Goal: Book appointment/travel/reservation

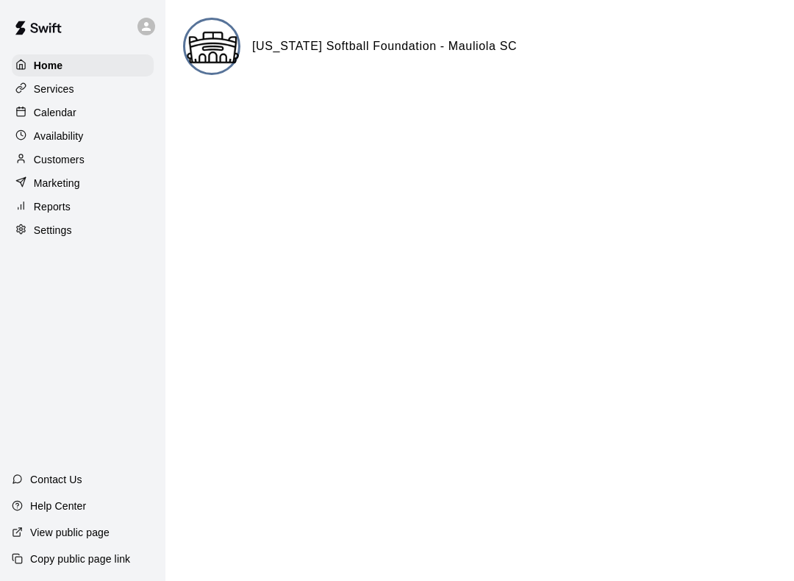
click at [65, 110] on p "Calendar" at bounding box center [55, 112] width 43 height 15
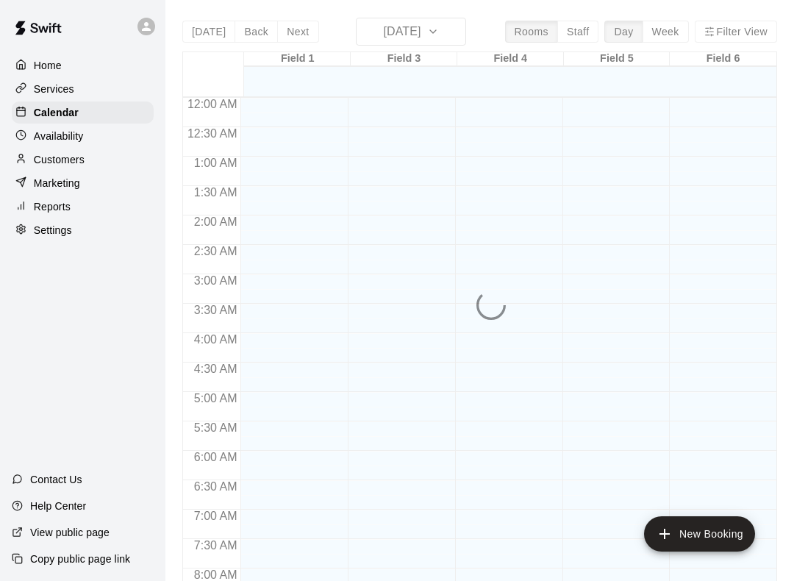
scroll to position [748, 0]
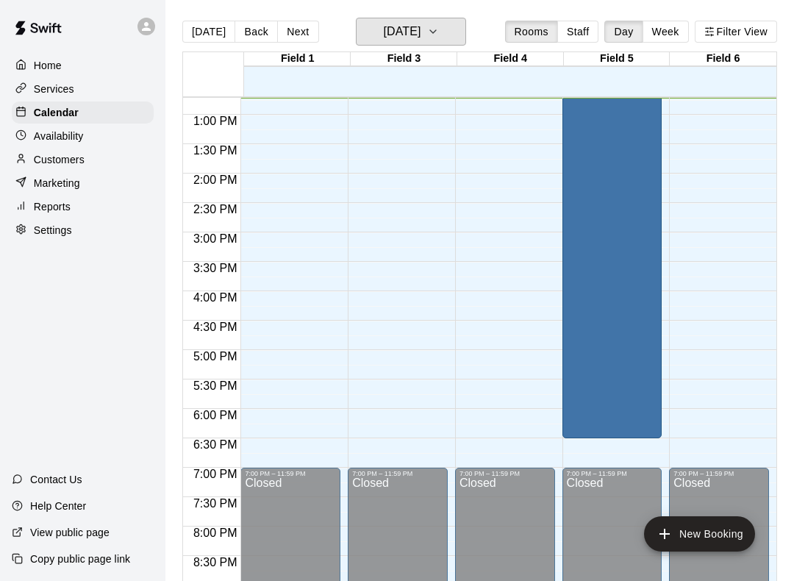
click at [439, 35] on icon "button" at bounding box center [433, 32] width 12 height 18
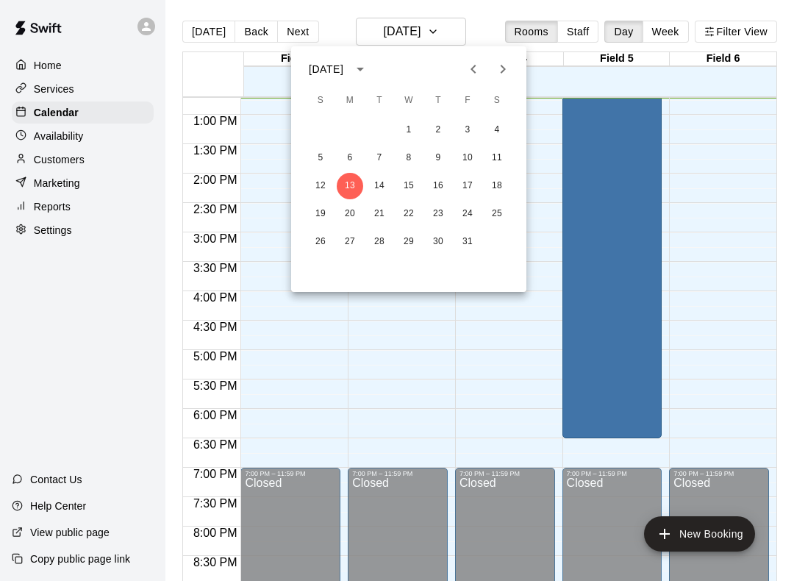
click at [507, 74] on icon "Next month" at bounding box center [503, 69] width 18 height 18
click at [504, 70] on icon "Next month" at bounding box center [503, 69] width 5 height 9
click at [498, 188] on button "20" at bounding box center [497, 186] width 26 height 26
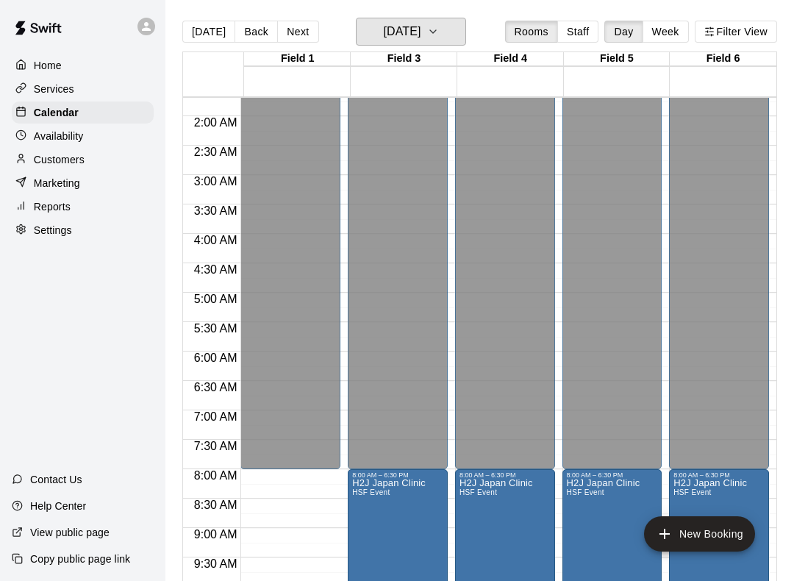
click at [439, 33] on icon "button" at bounding box center [433, 32] width 12 height 18
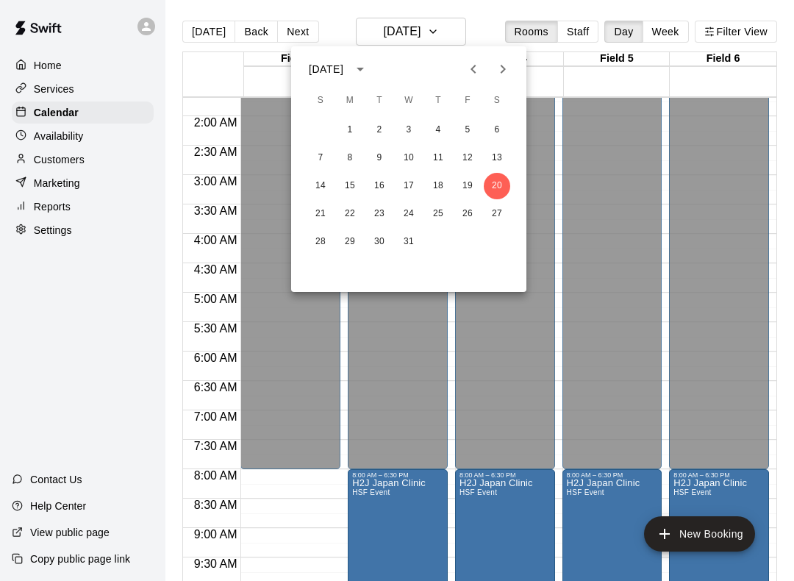
scroll to position [98, 0]
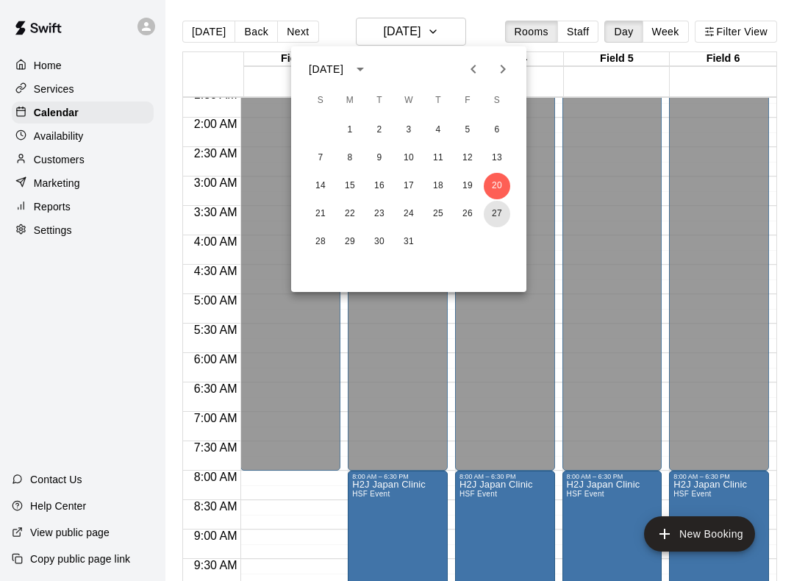
click at [497, 215] on button "27" at bounding box center [497, 214] width 26 height 26
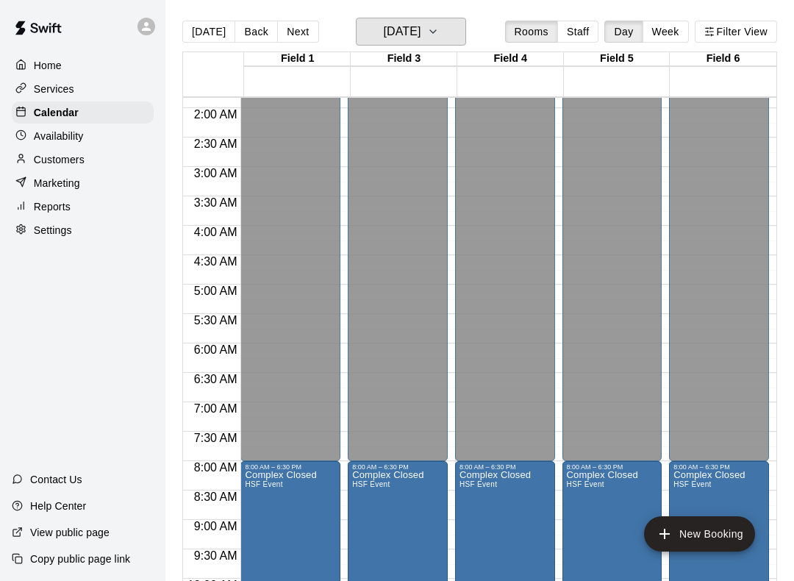
click at [439, 23] on icon "button" at bounding box center [433, 32] width 12 height 18
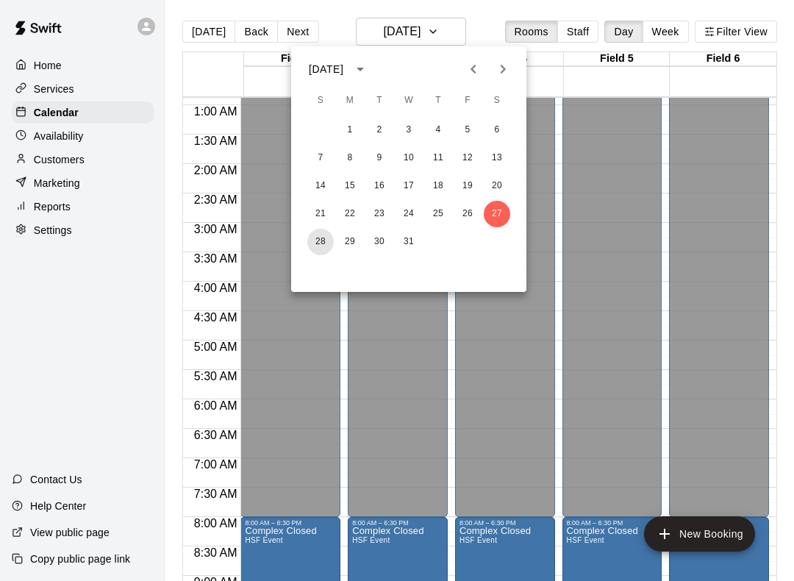
click at [316, 243] on button "28" at bounding box center [320, 242] width 26 height 26
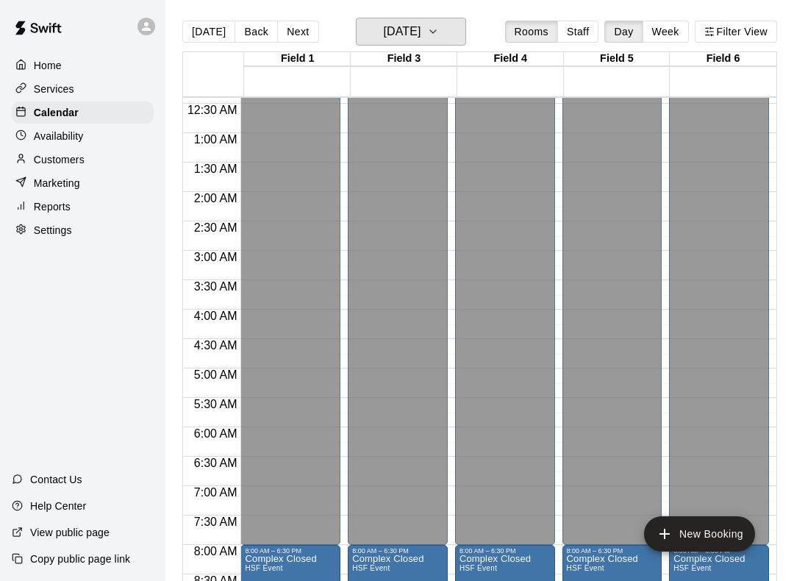
scroll to position [23, 0]
click at [439, 35] on icon "button" at bounding box center [433, 32] width 12 height 18
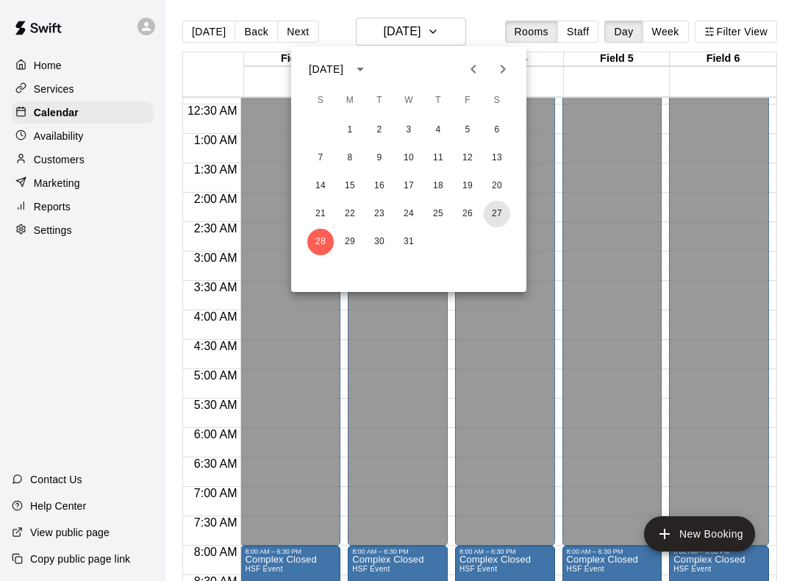
click at [498, 212] on button "27" at bounding box center [497, 214] width 26 height 26
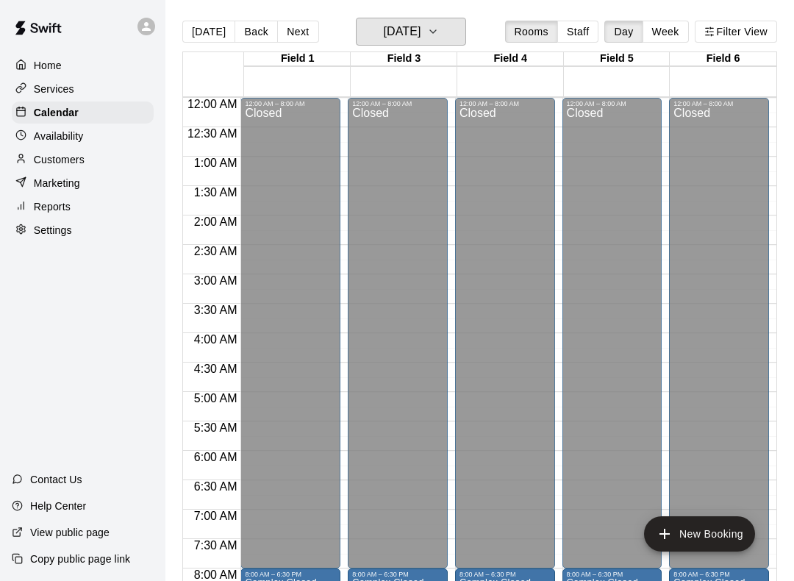
scroll to position [0, 0]
click at [439, 34] on icon "button" at bounding box center [433, 32] width 12 height 18
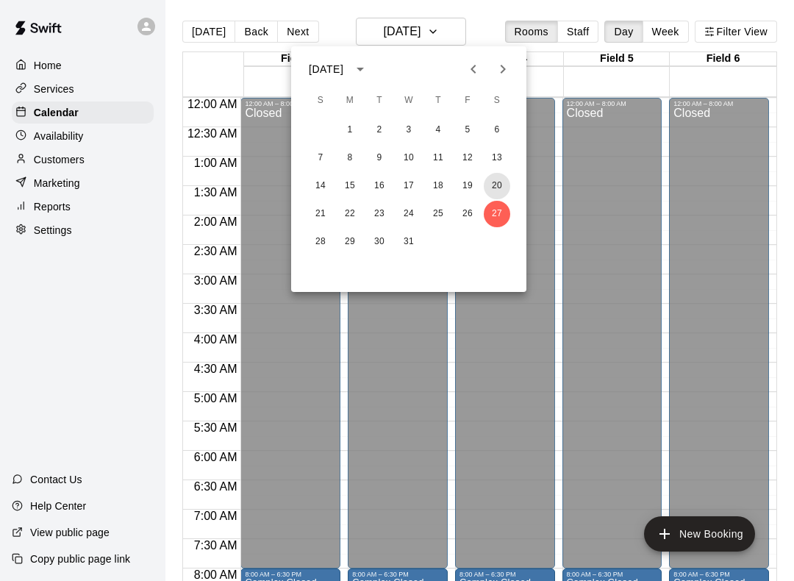
click at [497, 187] on button "20" at bounding box center [497, 186] width 26 height 26
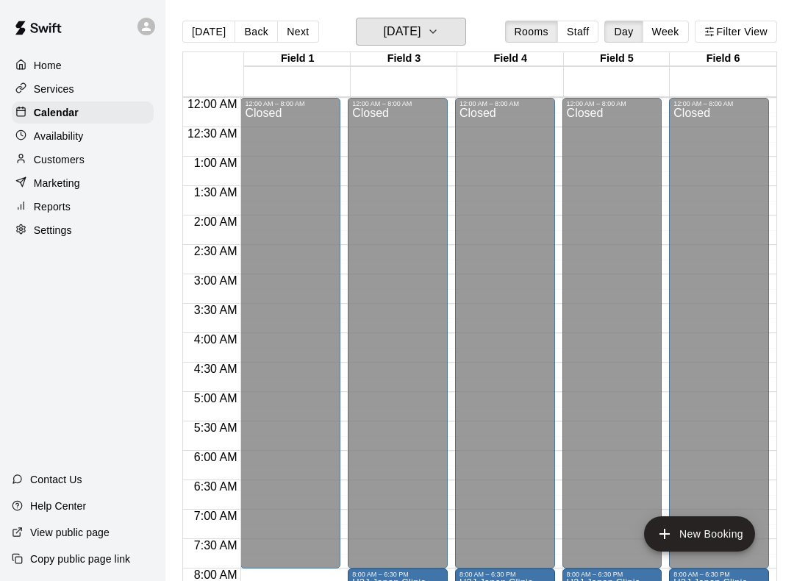
click at [439, 26] on icon "button" at bounding box center [433, 32] width 12 height 18
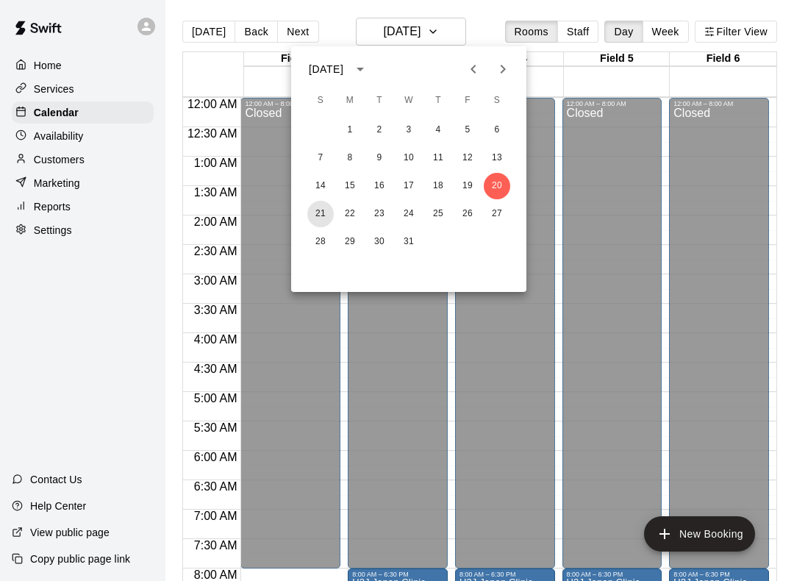
click at [310, 221] on button "21" at bounding box center [320, 214] width 26 height 26
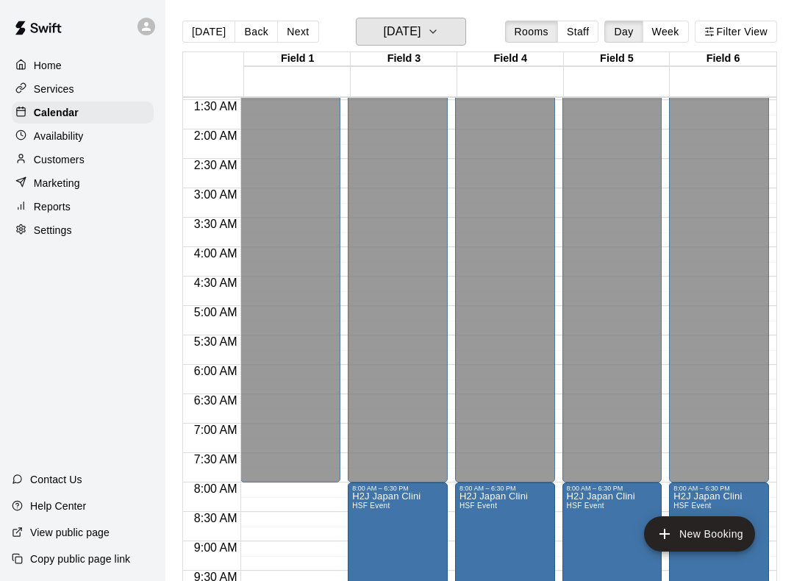
scroll to position [116, 0]
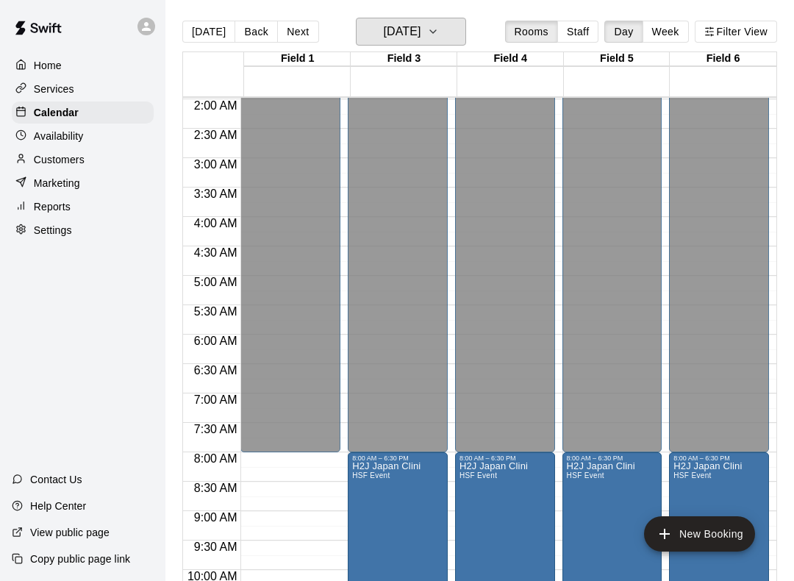
click at [439, 27] on icon "button" at bounding box center [433, 32] width 12 height 18
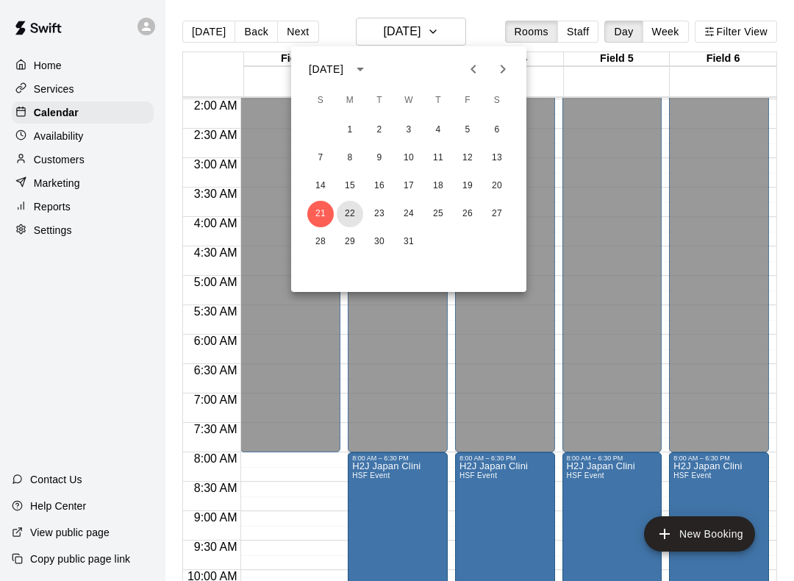
click at [340, 218] on button "22" at bounding box center [350, 214] width 26 height 26
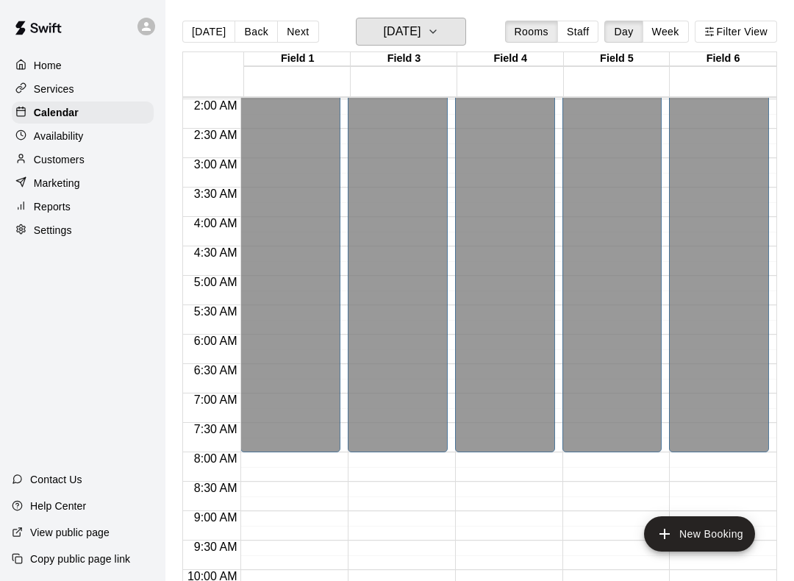
click at [439, 32] on icon "button" at bounding box center [433, 32] width 12 height 18
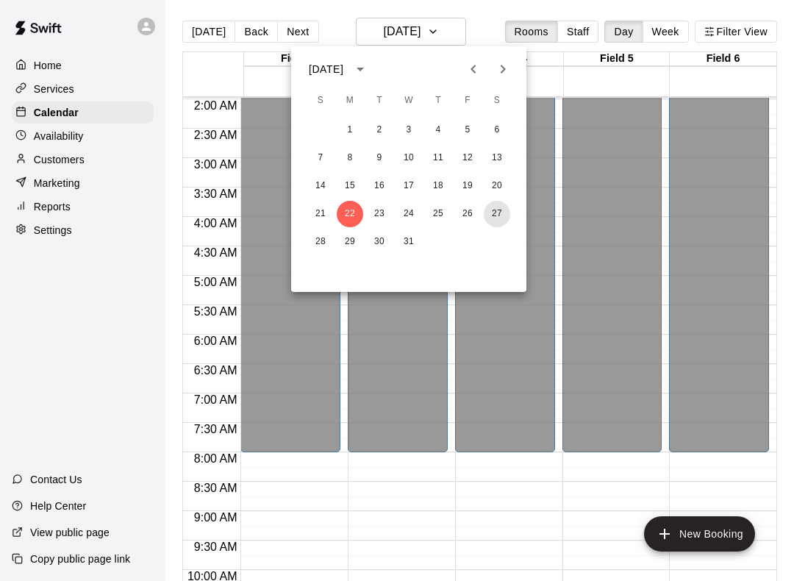
click at [498, 219] on button "27" at bounding box center [497, 214] width 26 height 26
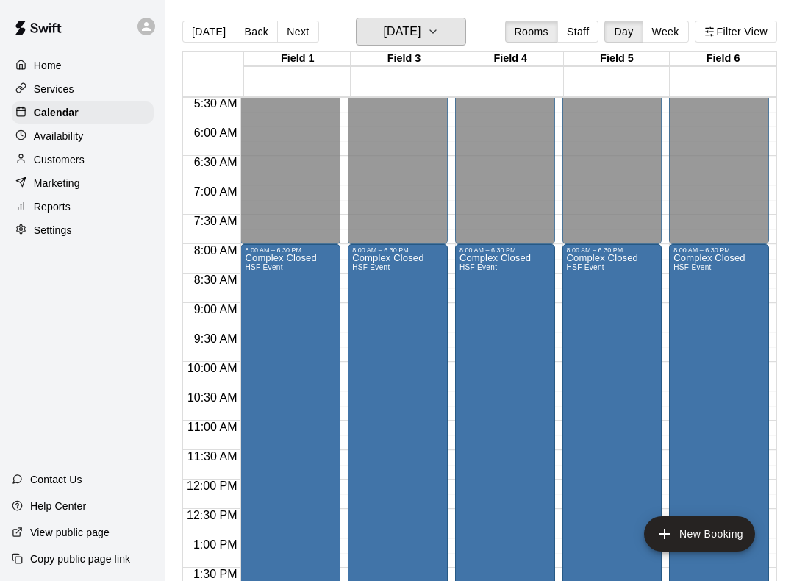
scroll to position [325, 0]
click at [407, 373] on div "Complex Closed HSF Event" at bounding box center [387, 543] width 71 height 581
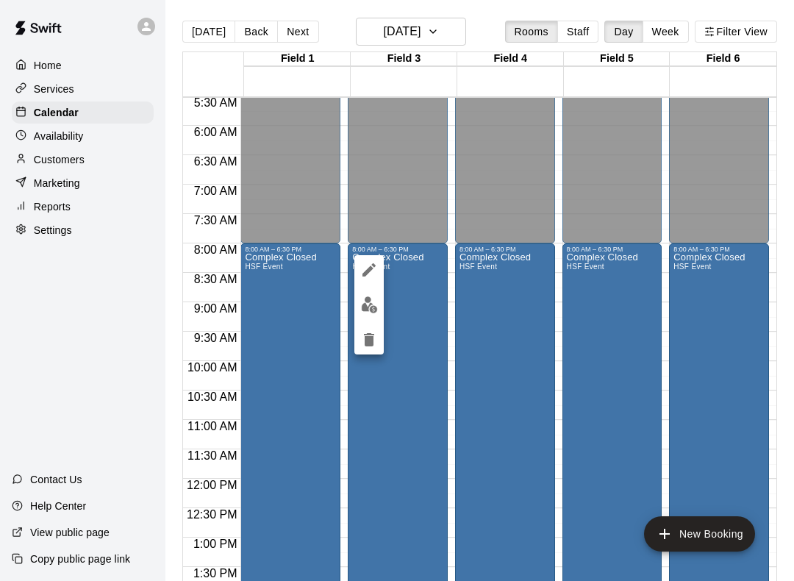
click at [374, 341] on icon "delete" at bounding box center [369, 340] width 18 height 18
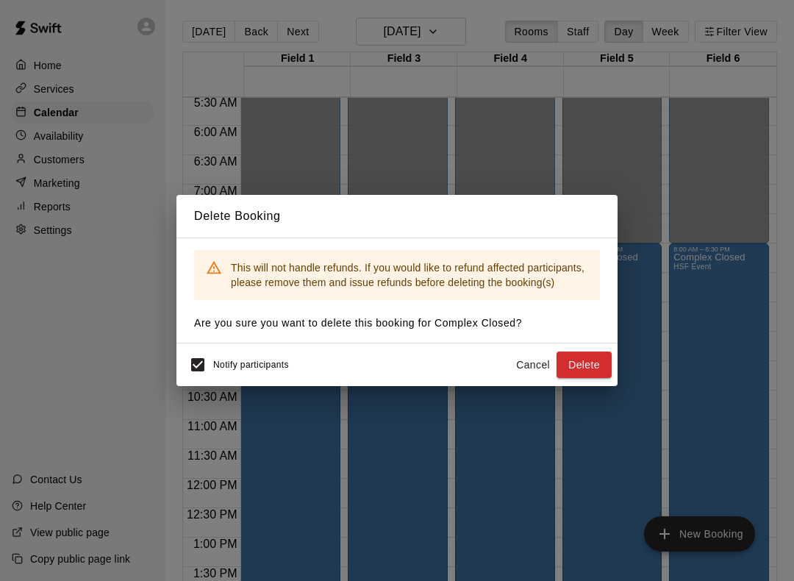
click at [587, 367] on button "Delete" at bounding box center [584, 364] width 55 height 27
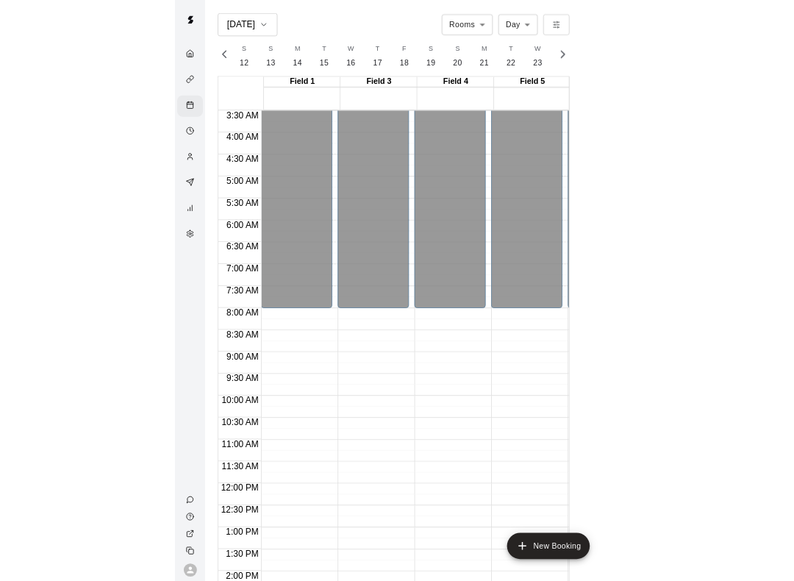
scroll to position [0, 8759]
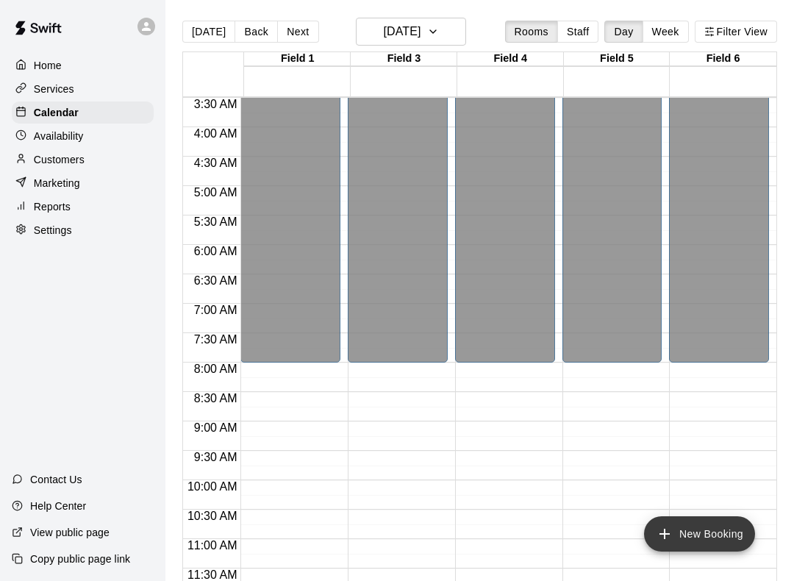
click at [667, 532] on icon "add" at bounding box center [665, 534] width 18 height 18
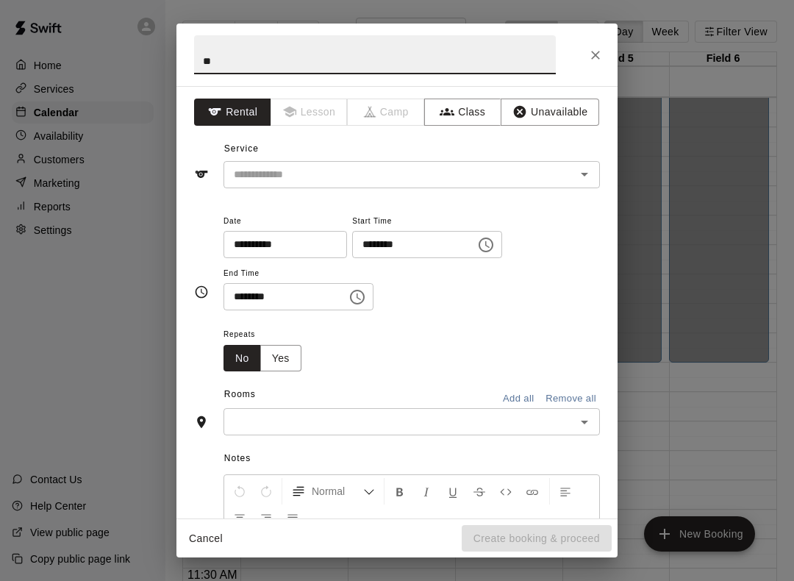
type input "*"
type input "**********"
click at [503, 173] on input "text" at bounding box center [390, 174] width 324 height 18
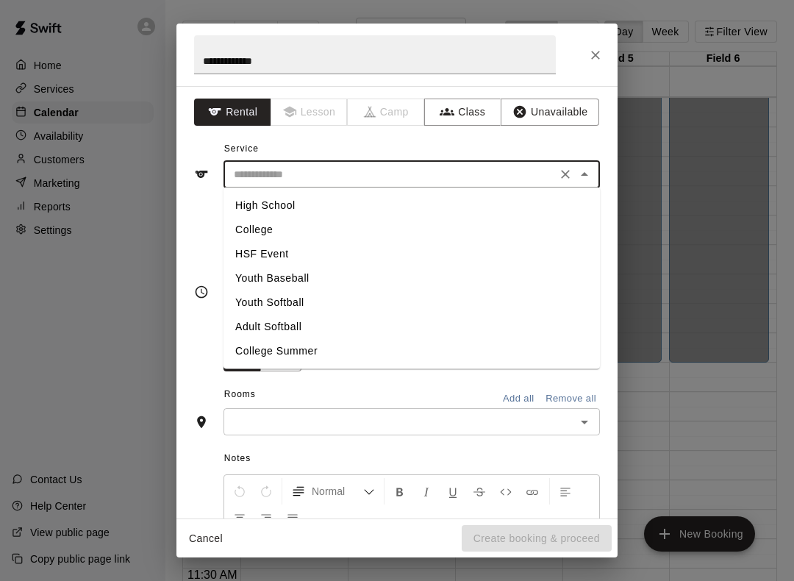
click at [317, 282] on li "Youth Baseball" at bounding box center [411, 278] width 376 height 24
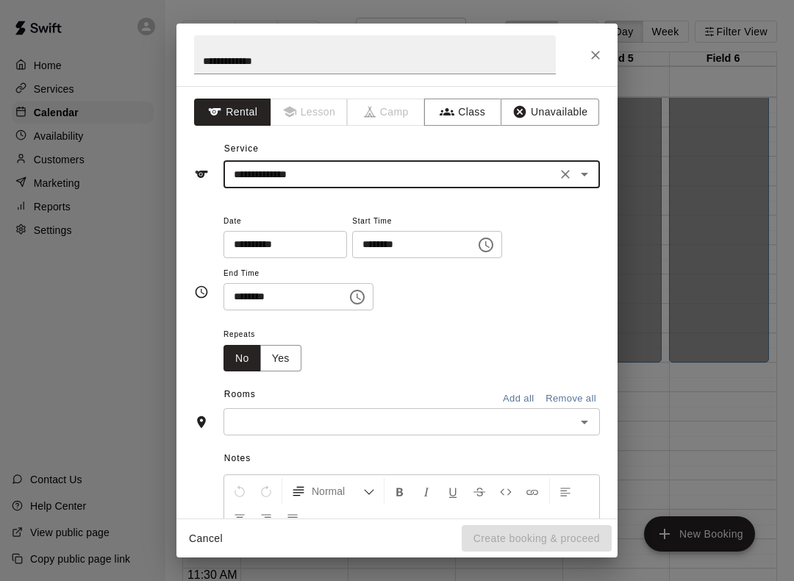
type input "**********"
click at [395, 244] on input "********" at bounding box center [408, 244] width 113 height 27
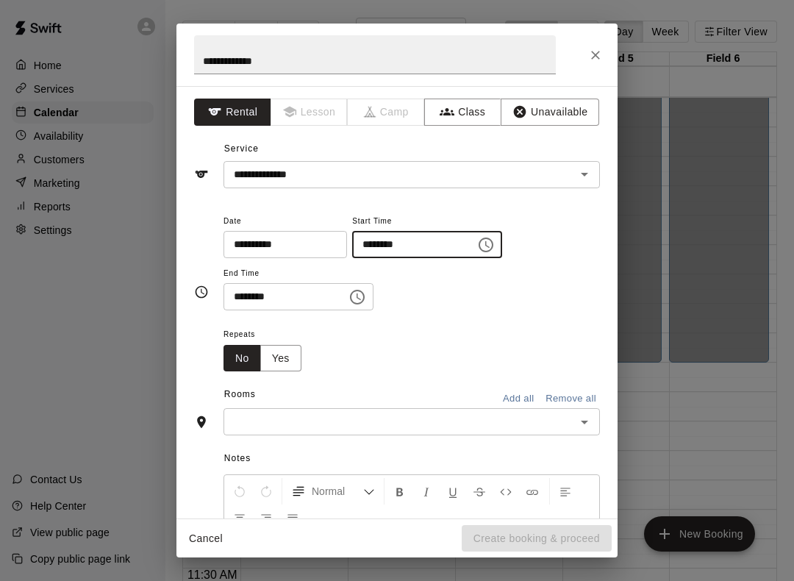
click at [477, 246] on icon "Choose time, selected time is 12:00 PM" at bounding box center [486, 245] width 18 height 18
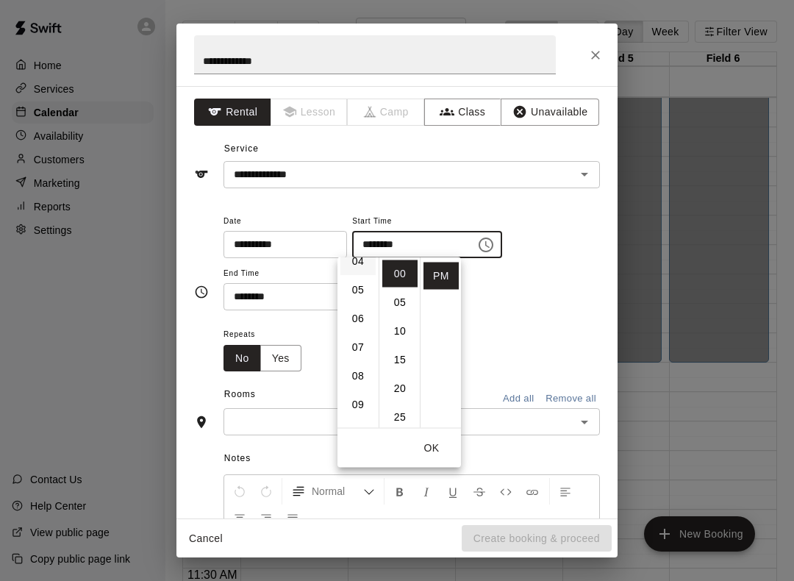
scroll to position [137, 0]
click at [359, 368] on li "08" at bounding box center [357, 365] width 35 height 27
click at [448, 276] on li "PM" at bounding box center [440, 275] width 35 height 27
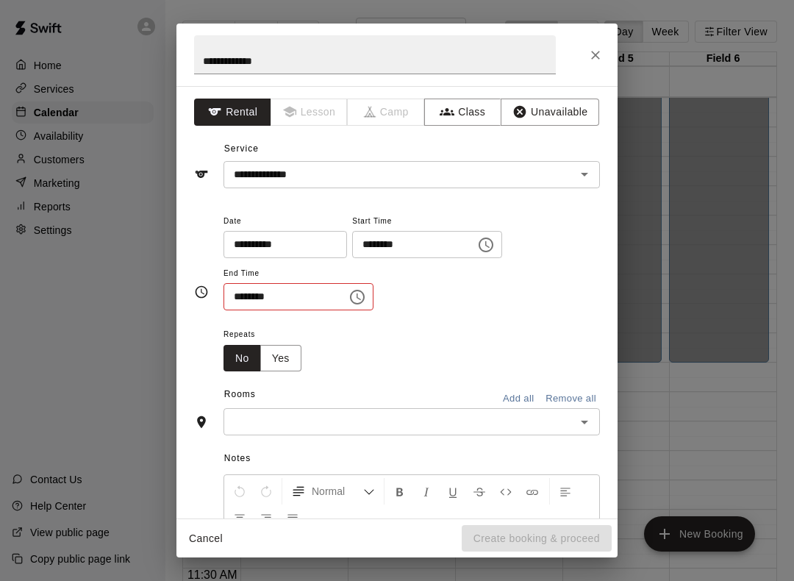
click at [485, 246] on icon "Choose time, selected time is 8:00 PM" at bounding box center [487, 244] width 4 height 7
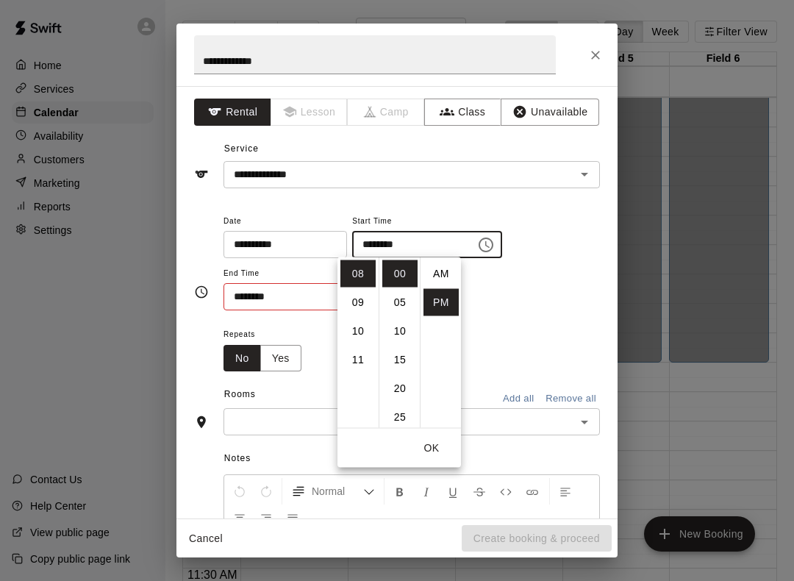
scroll to position [0, 0]
click at [454, 264] on li "AM" at bounding box center [440, 273] width 35 height 27
type input "********"
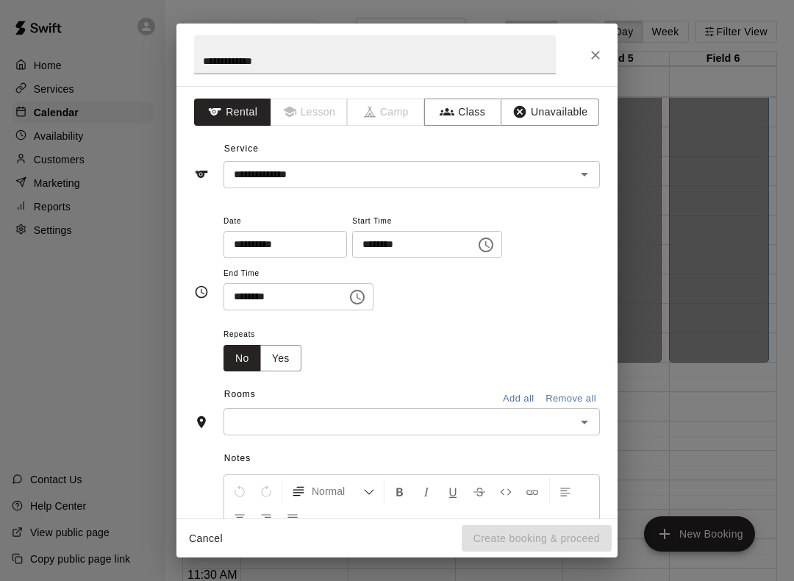
click at [290, 292] on input "********" at bounding box center [279, 296] width 113 height 27
click at [348, 296] on icon "Choose time, selected time is 12:30 PM" at bounding box center [357, 297] width 18 height 18
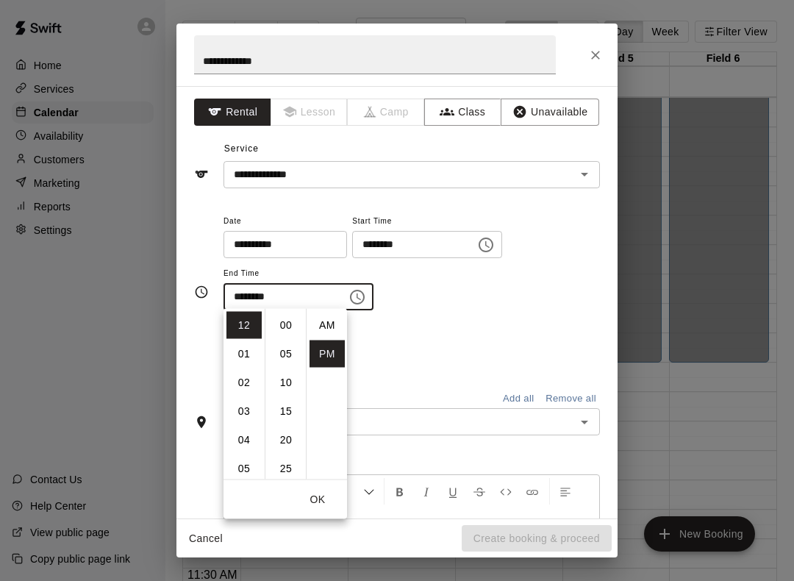
scroll to position [26, 0]
click at [235, 441] on li "04" at bounding box center [243, 439] width 35 height 27
click at [285, 321] on li "00" at bounding box center [285, 325] width 35 height 27
type input "********"
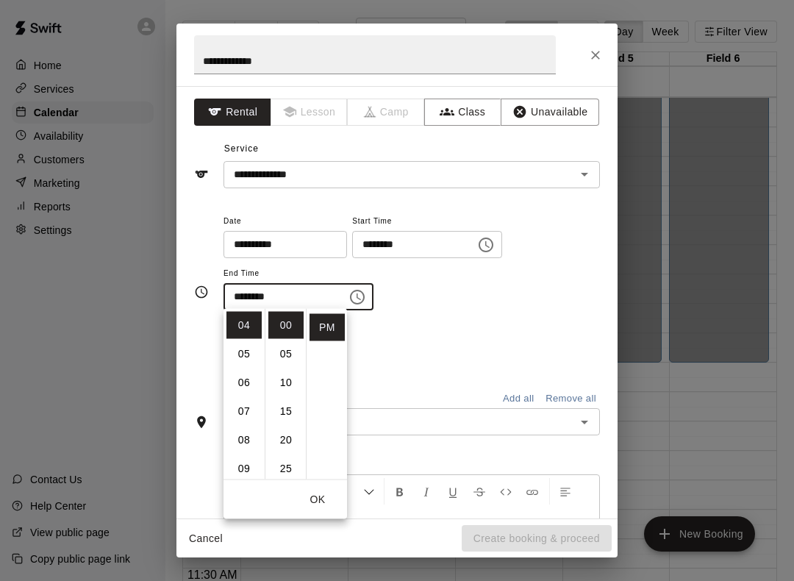
click at [310, 493] on button "OK" at bounding box center [317, 499] width 47 height 27
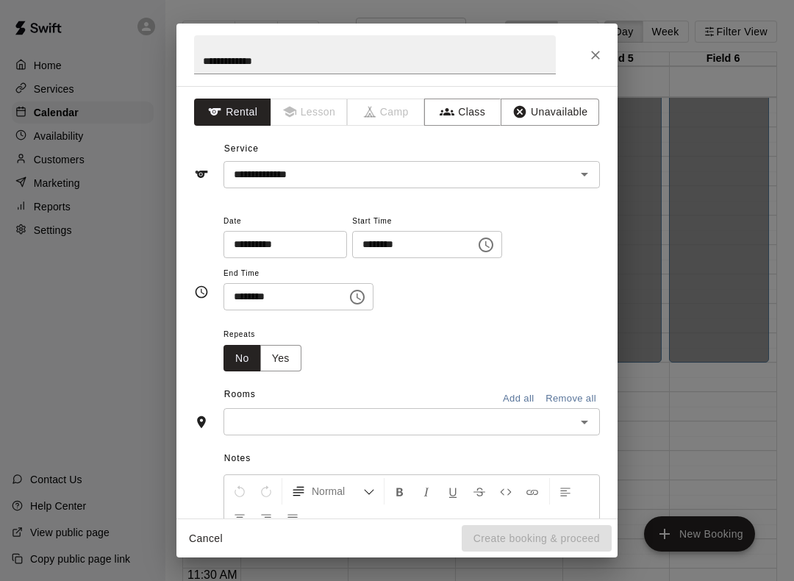
click at [579, 416] on icon "Open" at bounding box center [585, 422] width 18 height 18
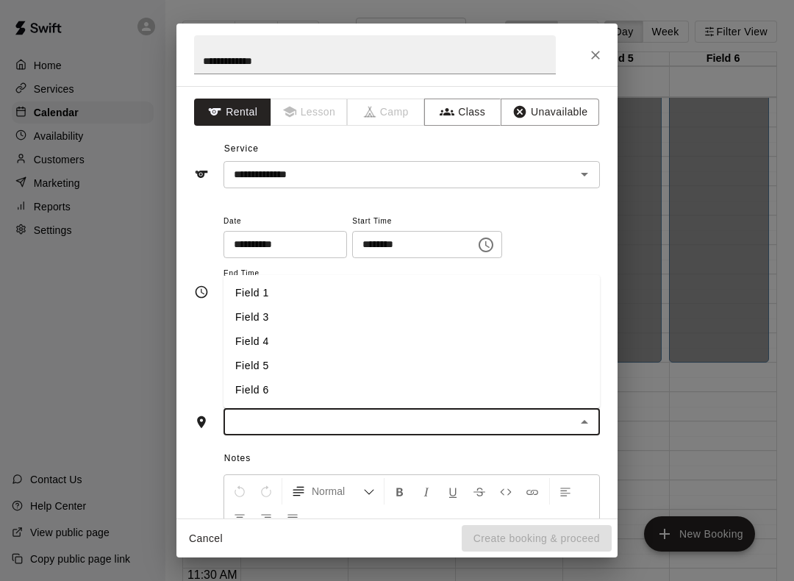
click at [583, 420] on icon "Close" at bounding box center [584, 422] width 7 height 4
click at [511, 395] on button "Add all" at bounding box center [518, 398] width 47 height 23
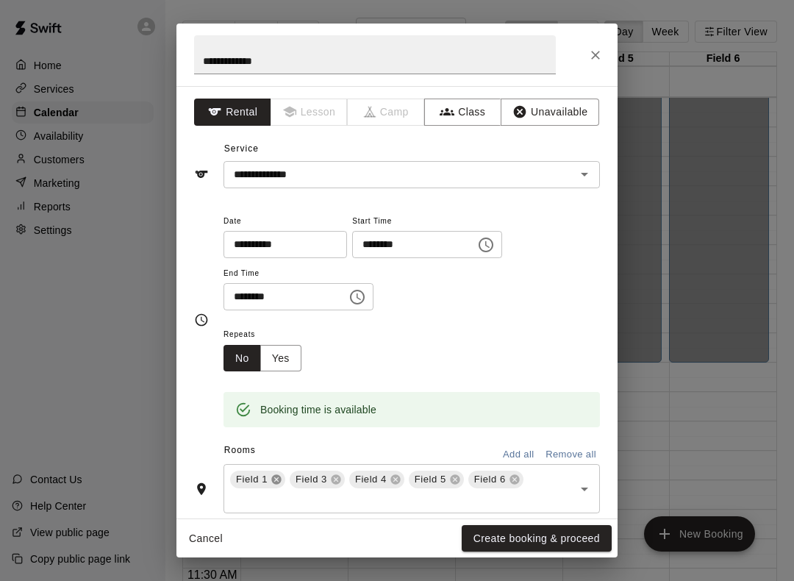
click at [272, 473] on icon at bounding box center [277, 479] width 12 height 12
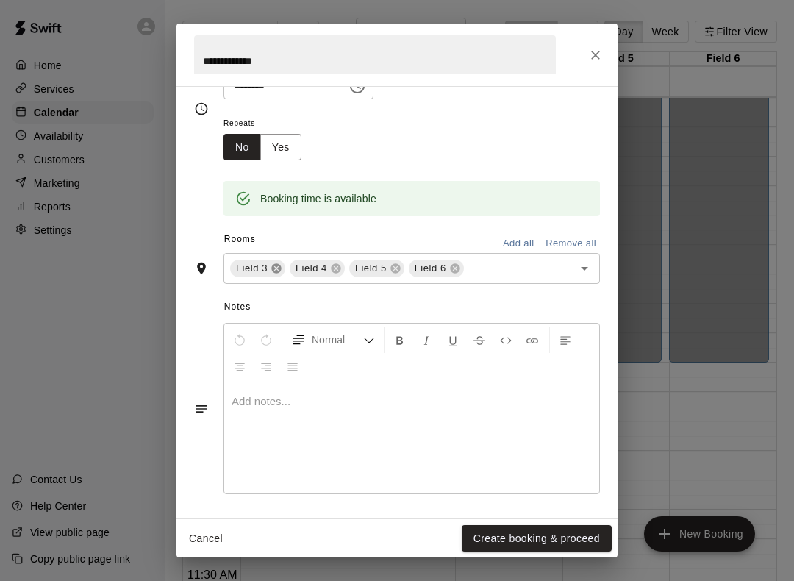
scroll to position [210, 0]
click at [511, 540] on button "Create booking & proceed" at bounding box center [537, 538] width 150 height 27
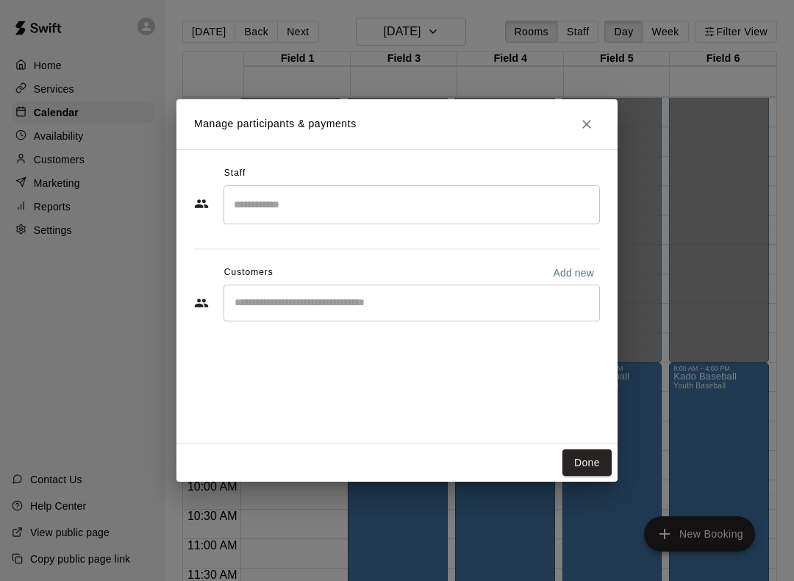
click at [448, 298] on input "Start typing to search customers..." at bounding box center [411, 303] width 363 height 15
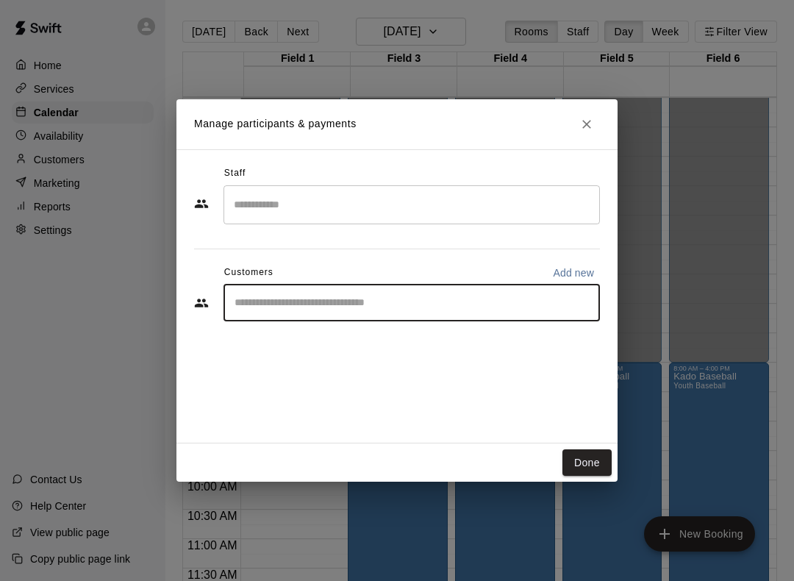
click at [473, 297] on input "Start typing to search customers..." at bounding box center [411, 303] width 363 height 15
type input "*****"
click at [555, 268] on p "Add new" at bounding box center [573, 272] width 41 height 15
select select "**"
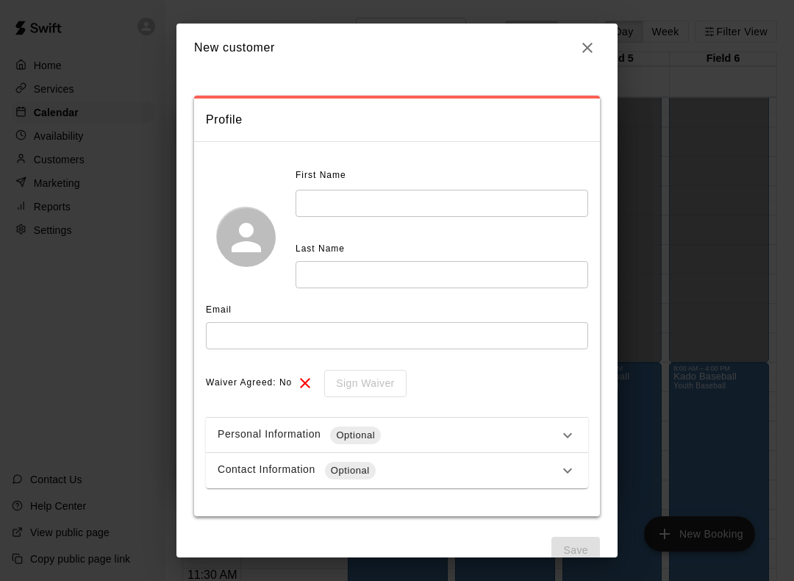
click at [371, 198] on input "text" at bounding box center [442, 203] width 293 height 27
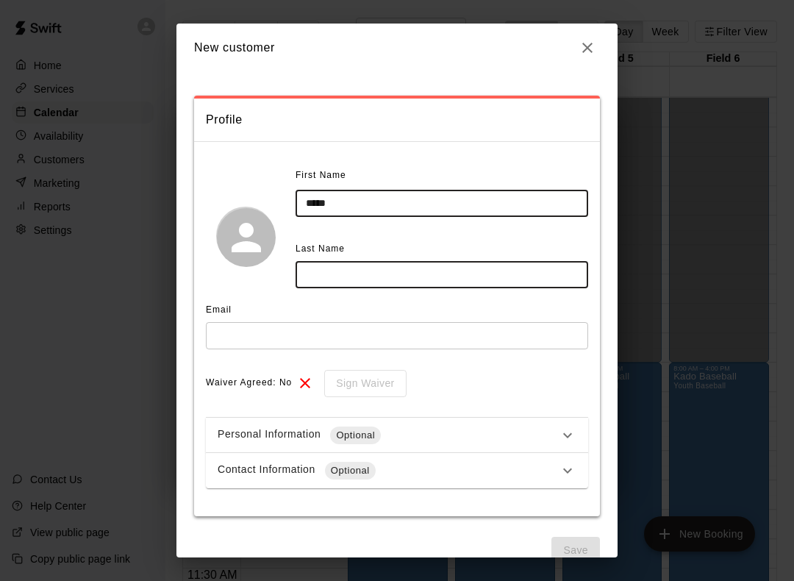
type input "*****"
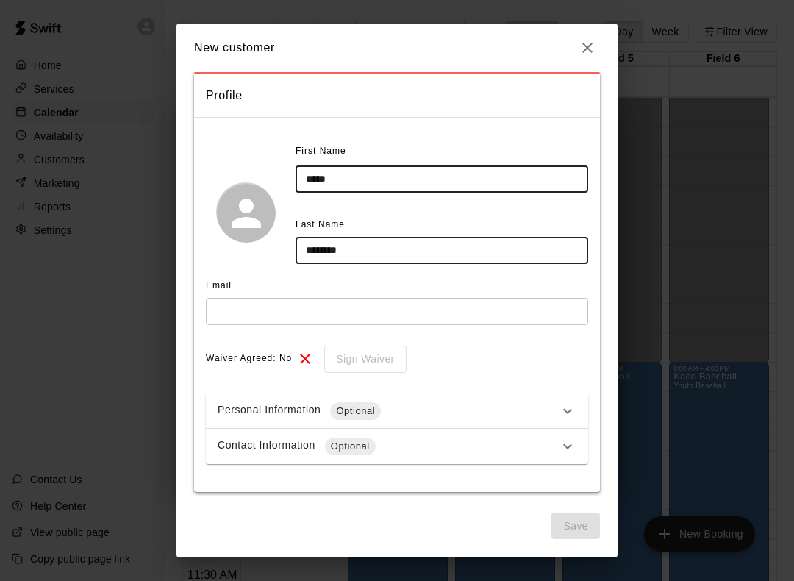
scroll to position [24, 0]
type input "********"
click at [368, 312] on input "text" at bounding box center [397, 311] width 382 height 27
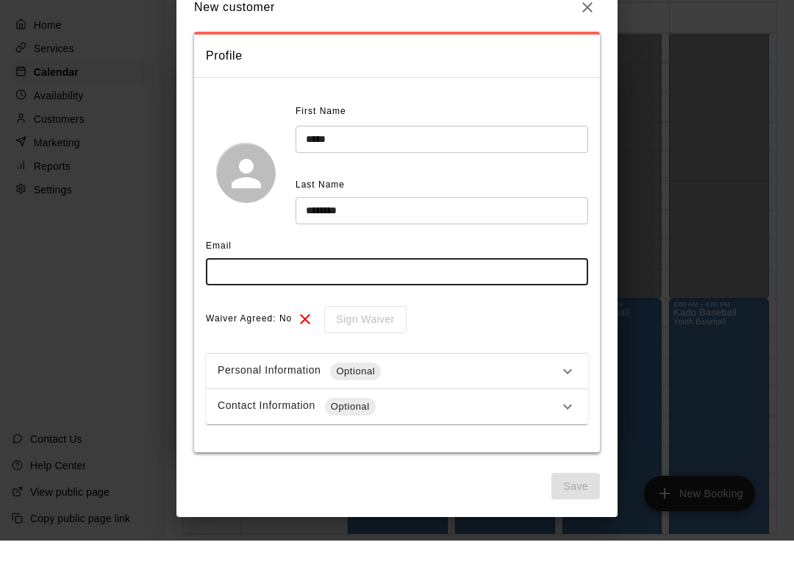
click at [565, 444] on icon at bounding box center [567, 446] width 9 height 5
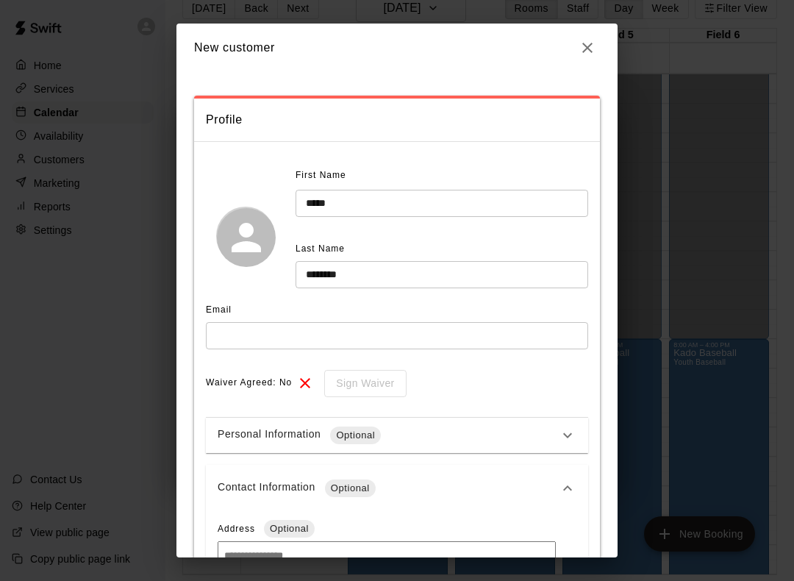
scroll to position [0, 0]
click at [440, 336] on input "text" at bounding box center [397, 335] width 382 height 27
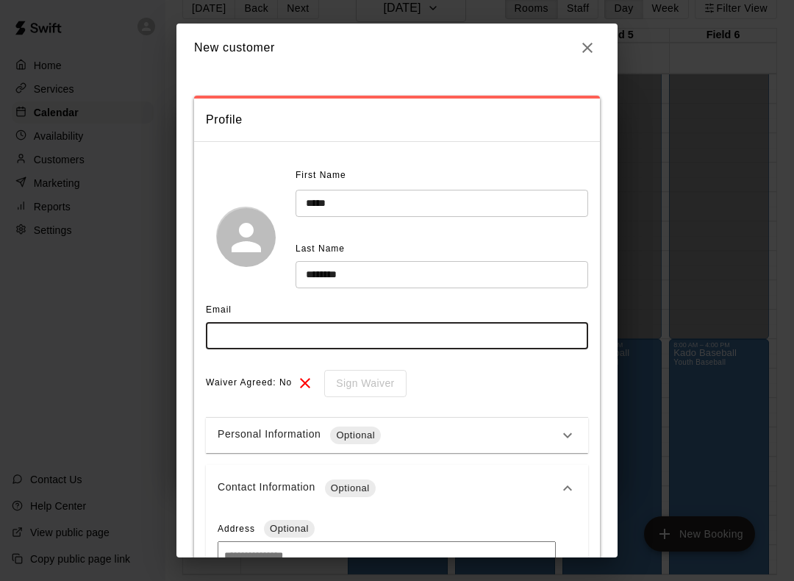
click at [593, 40] on icon "button" at bounding box center [588, 48] width 18 height 18
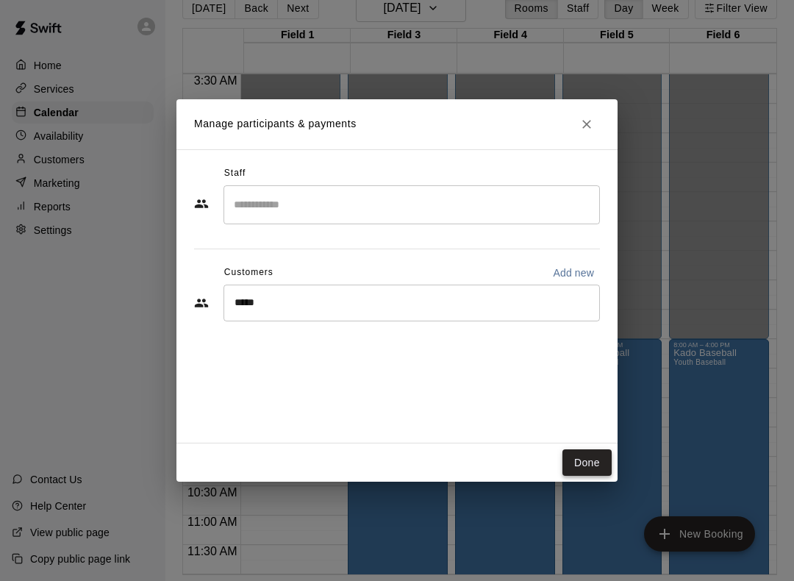
click at [587, 468] on button "Done" at bounding box center [586, 462] width 49 height 27
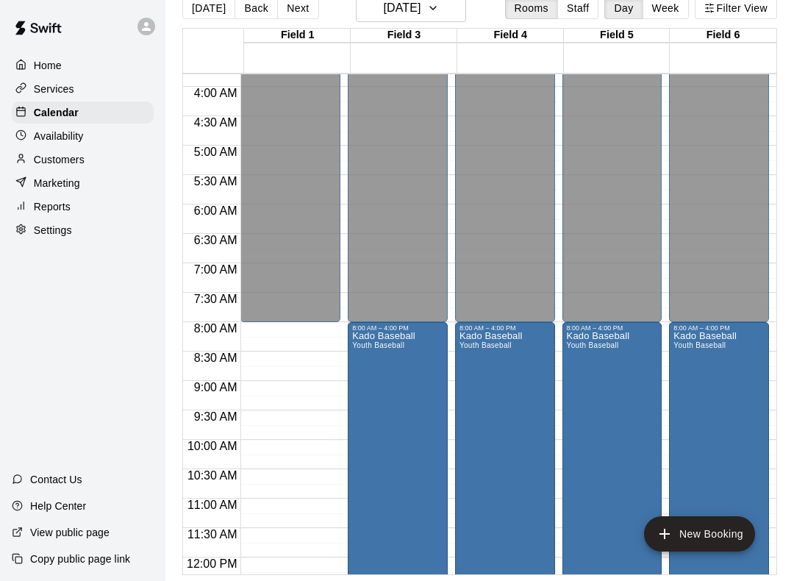
scroll to position [220, 0]
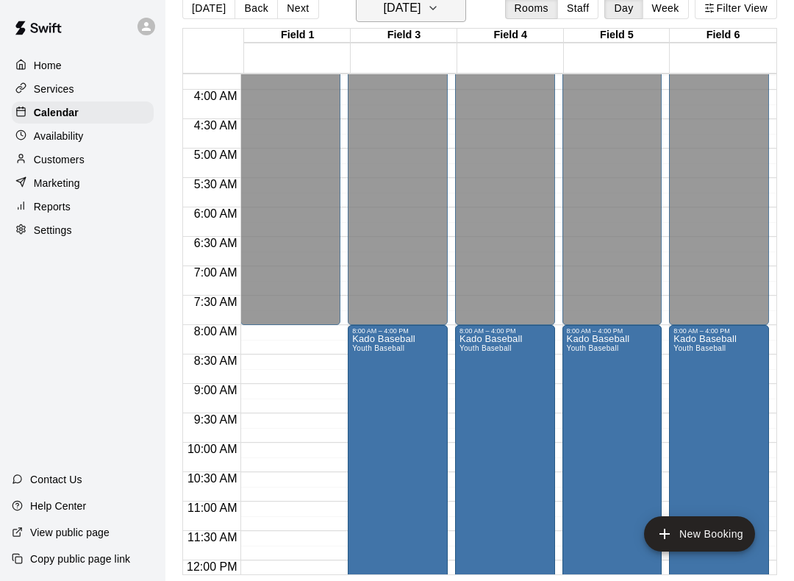
click at [465, 18] on button "[DATE]" at bounding box center [411, 8] width 110 height 28
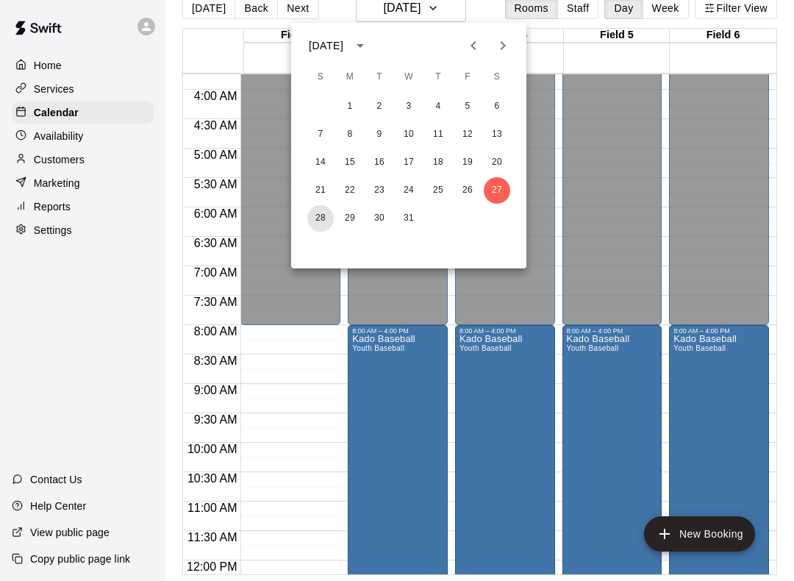
click at [321, 218] on button "28" at bounding box center [320, 218] width 26 height 26
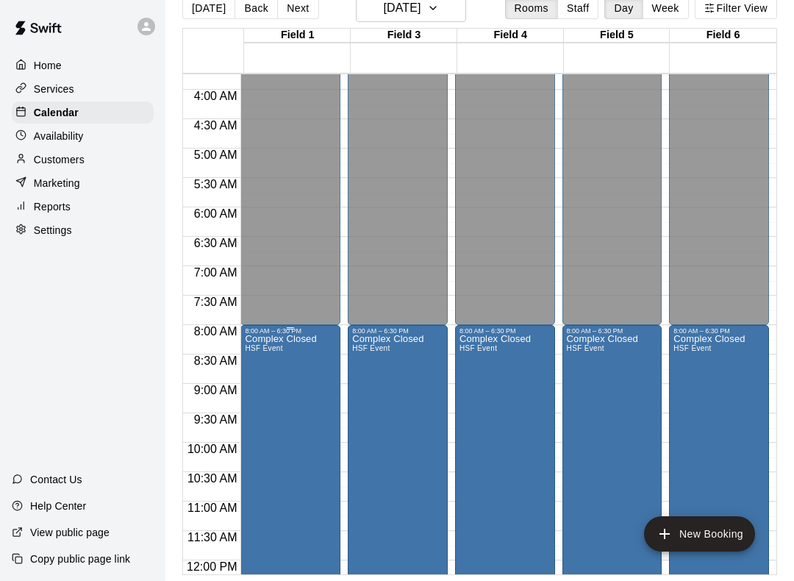
click at [266, 425] on icon "delete" at bounding box center [262, 421] width 10 height 13
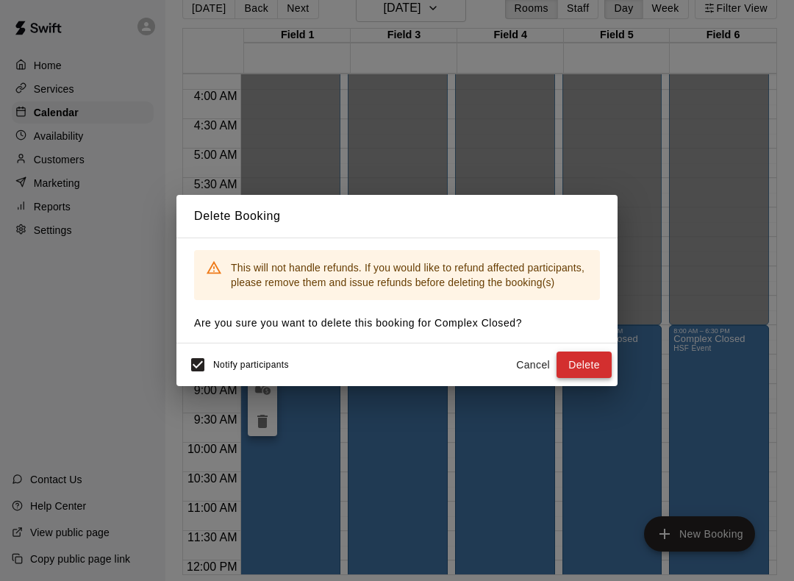
click at [588, 365] on button "Delete" at bounding box center [584, 364] width 55 height 27
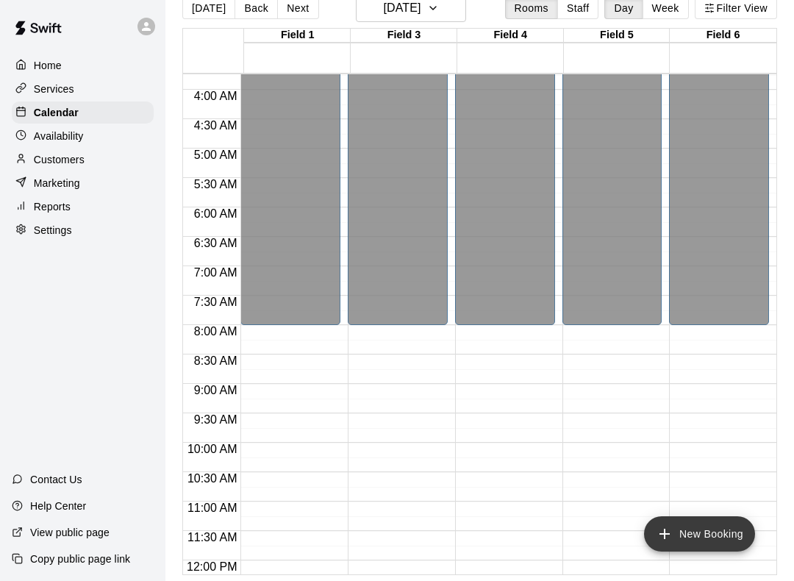
click at [689, 539] on button "New Booking" at bounding box center [699, 533] width 111 height 35
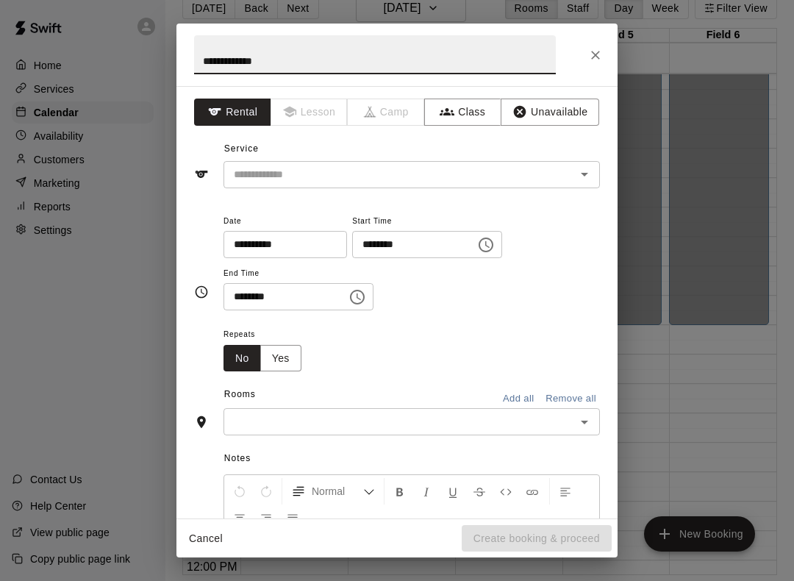
click at [587, 182] on icon "Open" at bounding box center [585, 174] width 18 height 18
type input "**********"
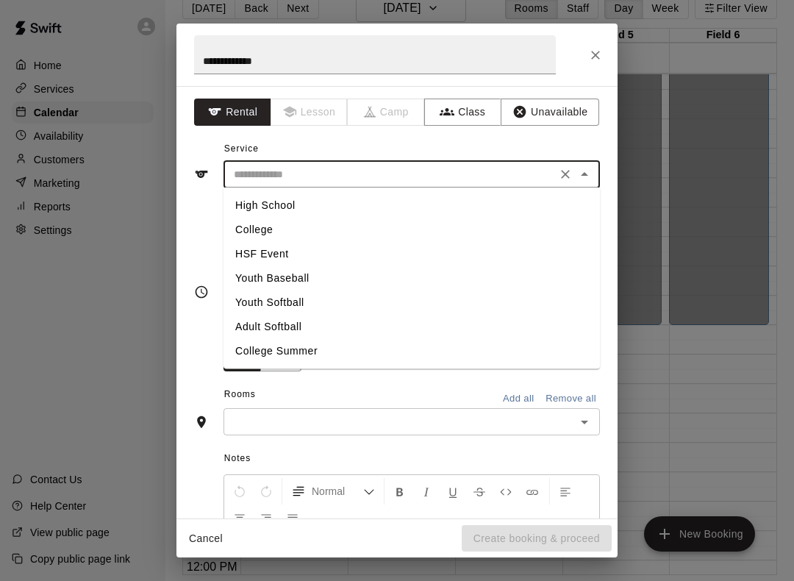
click at [365, 284] on li "Youth Baseball" at bounding box center [411, 278] width 376 height 24
type input "**********"
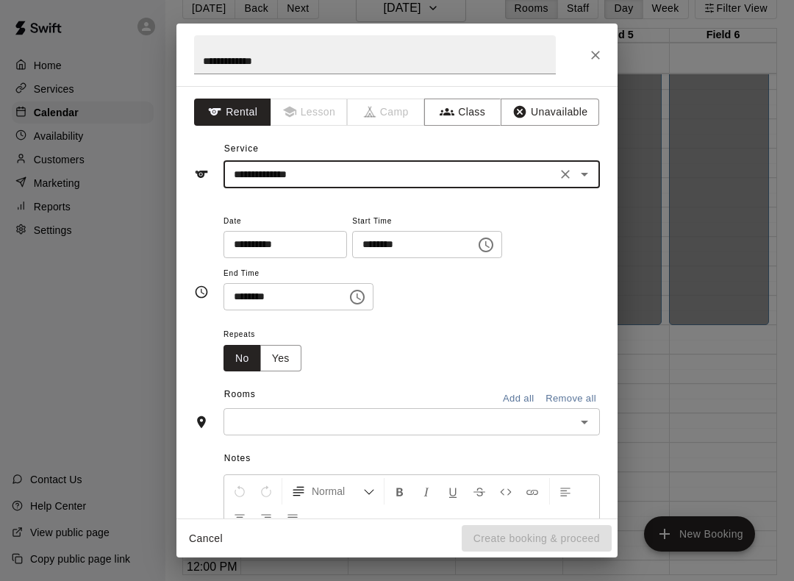
click at [477, 246] on icon "Choose time, selected time is 12:00 PM" at bounding box center [486, 245] width 18 height 18
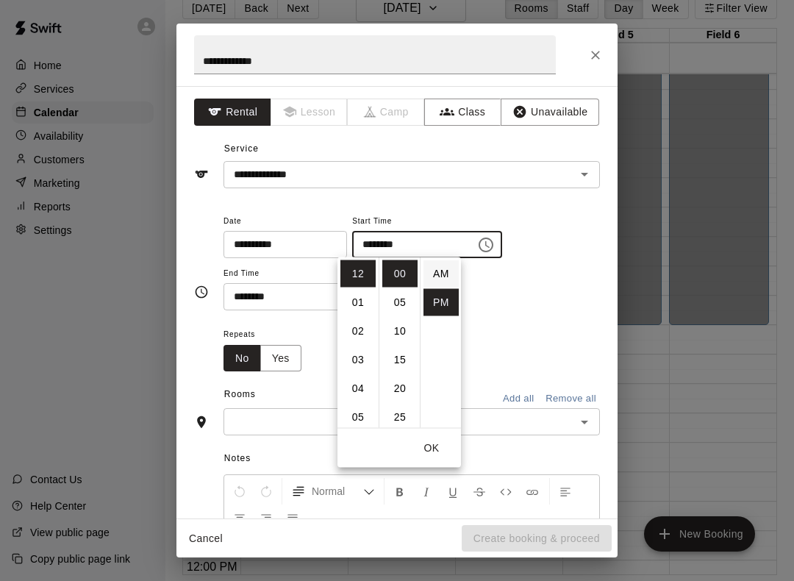
scroll to position [0, 0]
click at [440, 270] on li "AM" at bounding box center [440, 273] width 35 height 27
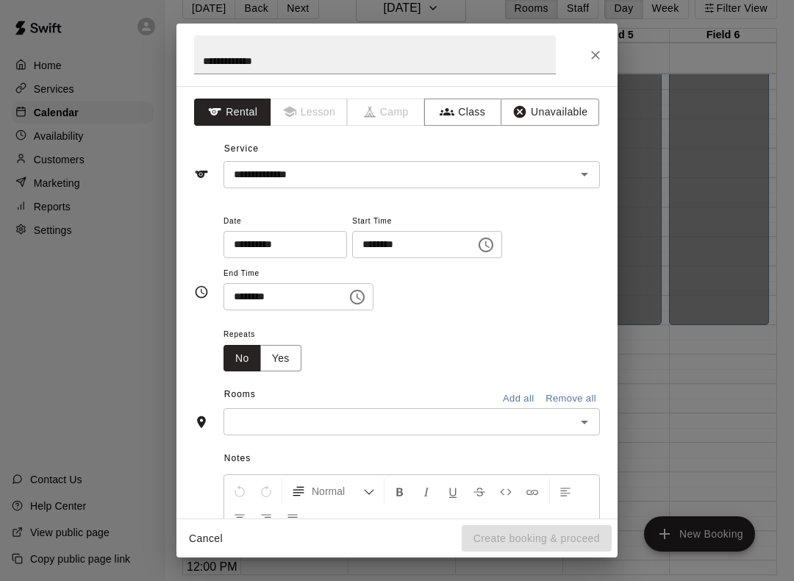
click at [477, 243] on icon "Choose time, selected time is 12:00 AM" at bounding box center [486, 245] width 18 height 18
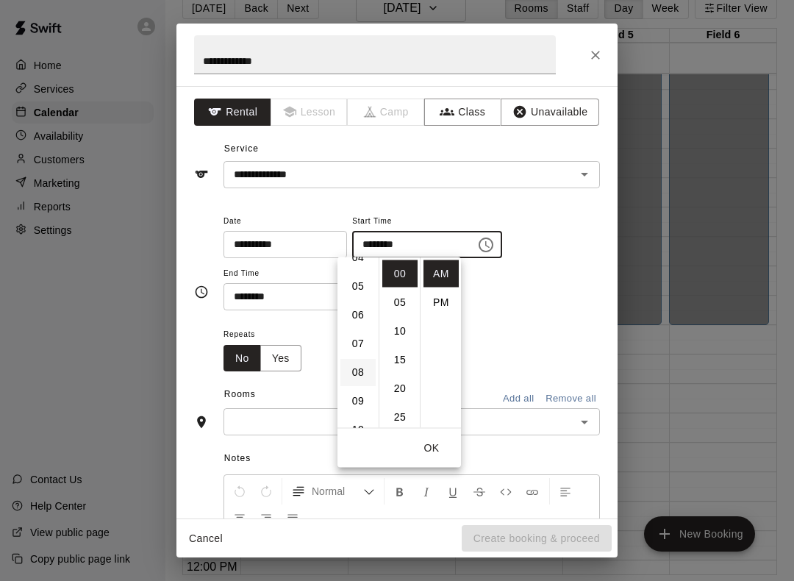
click at [360, 371] on li "08" at bounding box center [357, 372] width 35 height 27
type input "********"
click at [434, 446] on button "OK" at bounding box center [431, 447] width 47 height 27
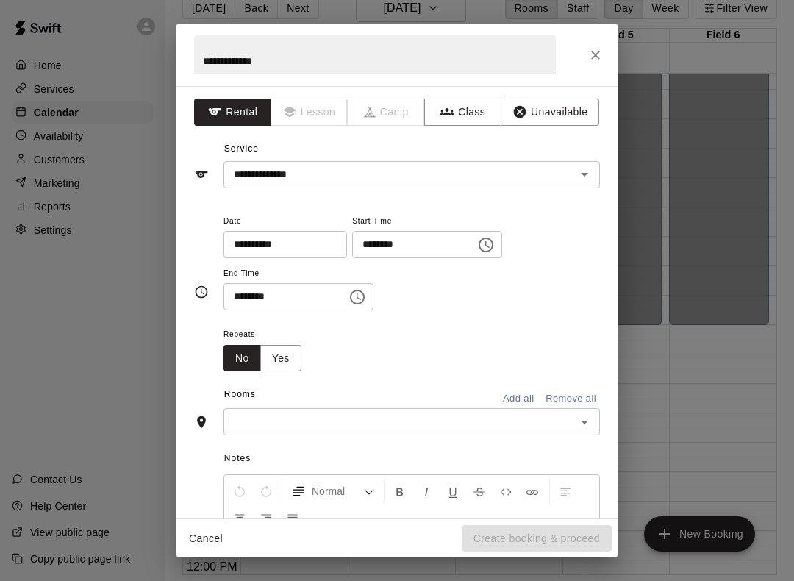
click at [350, 290] on icon "Choose time, selected time is 12:30 PM" at bounding box center [357, 297] width 15 height 15
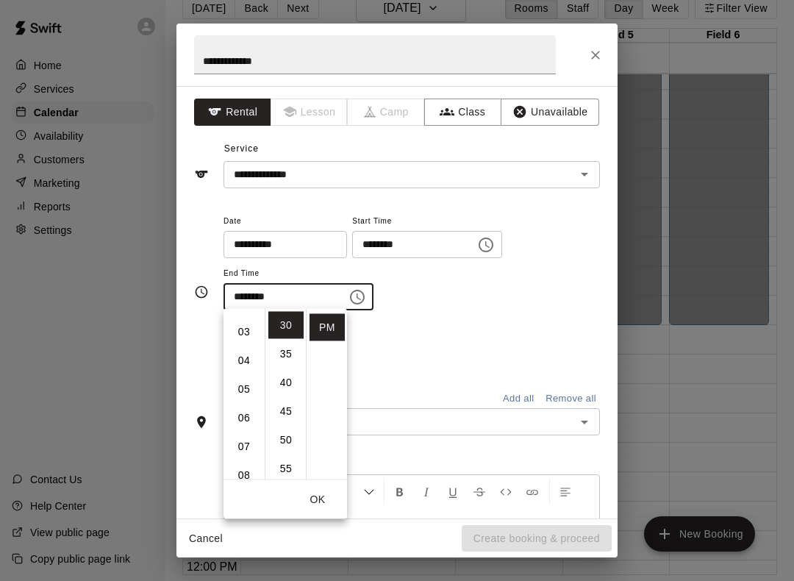
scroll to position [81, 0]
click at [249, 355] on li "04" at bounding box center [243, 359] width 35 height 27
click at [285, 318] on li "00" at bounding box center [285, 320] width 35 height 27
type input "********"
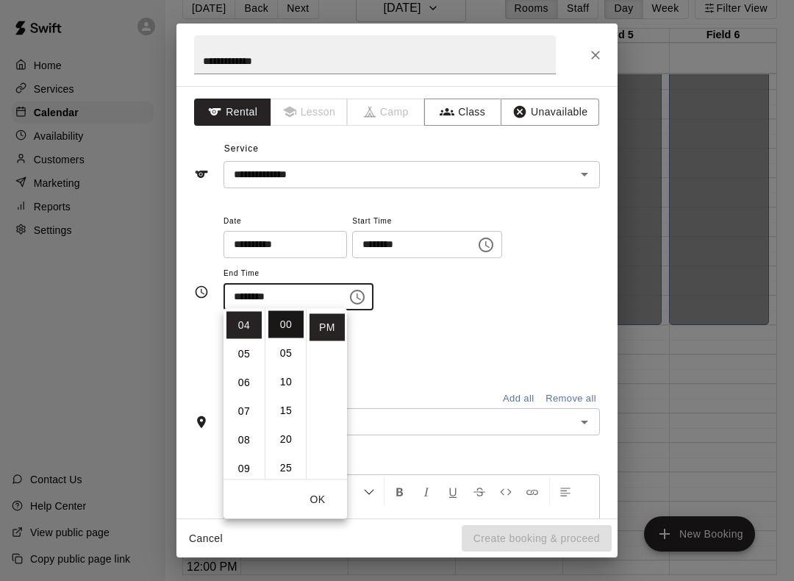
scroll to position [0, 0]
click at [513, 395] on button "Add all" at bounding box center [518, 398] width 47 height 23
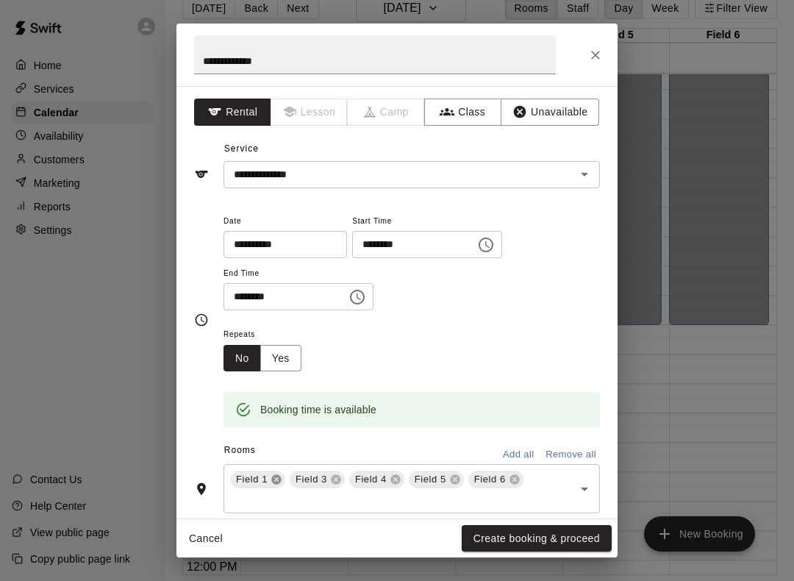
click at [274, 480] on icon at bounding box center [276, 480] width 10 height 10
click at [530, 542] on button "Create booking & proceed" at bounding box center [537, 538] width 150 height 27
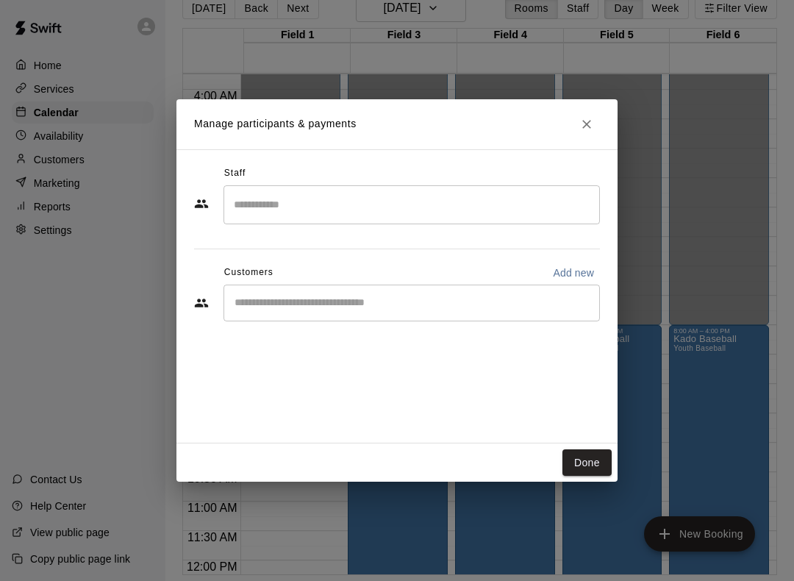
click at [559, 471] on div "Done" at bounding box center [396, 462] width 441 height 39
click at [593, 452] on button "Done" at bounding box center [586, 462] width 49 height 27
